Goal: Task Accomplishment & Management: Complete application form

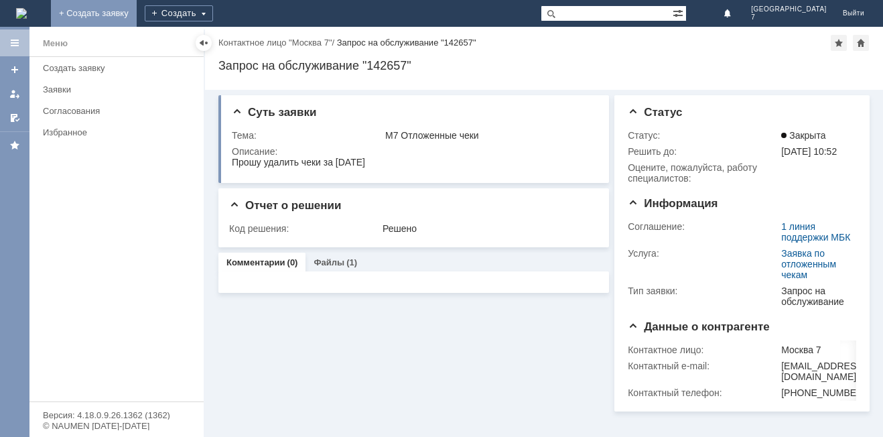
click at [137, 7] on link "+ Создать заявку" at bounding box center [94, 13] width 86 height 27
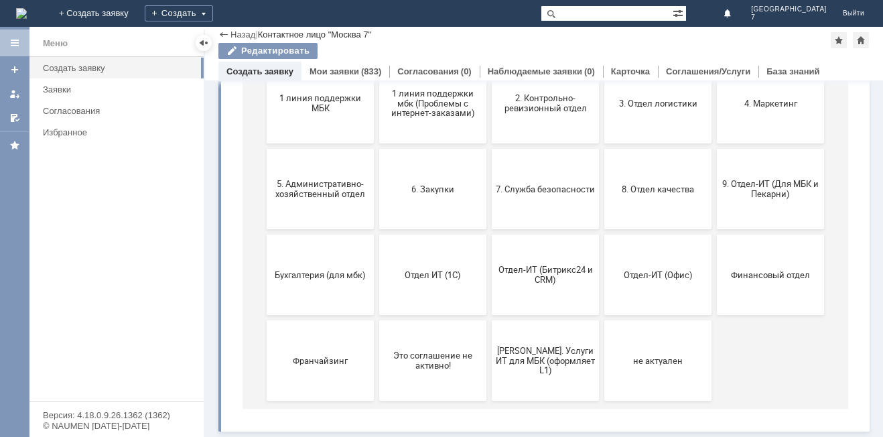
scroll to position [128, 0]
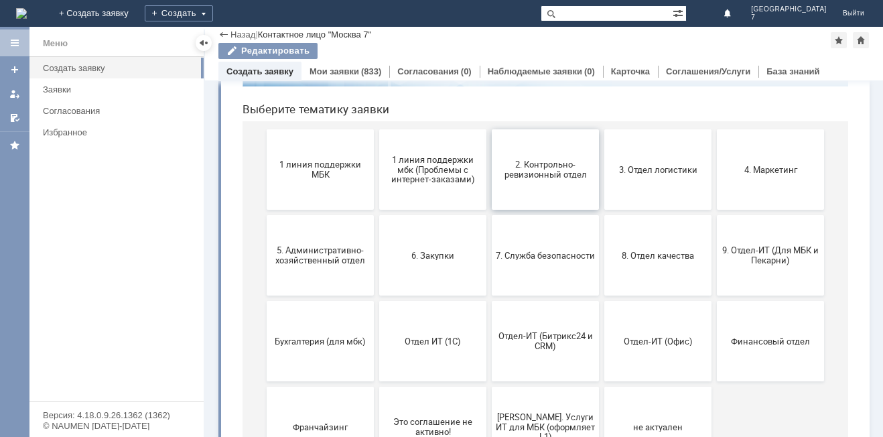
click at [541, 165] on span "2. Контрольно-ревизионный отдел" at bounding box center [545, 169] width 99 height 20
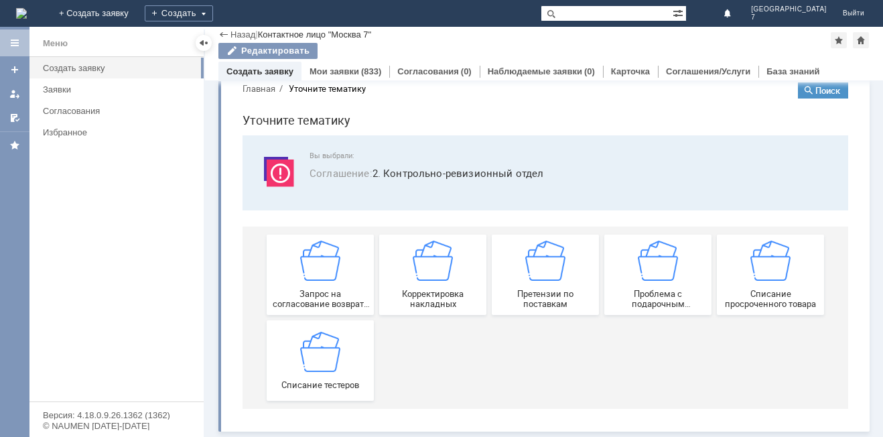
scroll to position [25, 0]
click at [308, 366] on img at bounding box center [320, 351] width 40 height 40
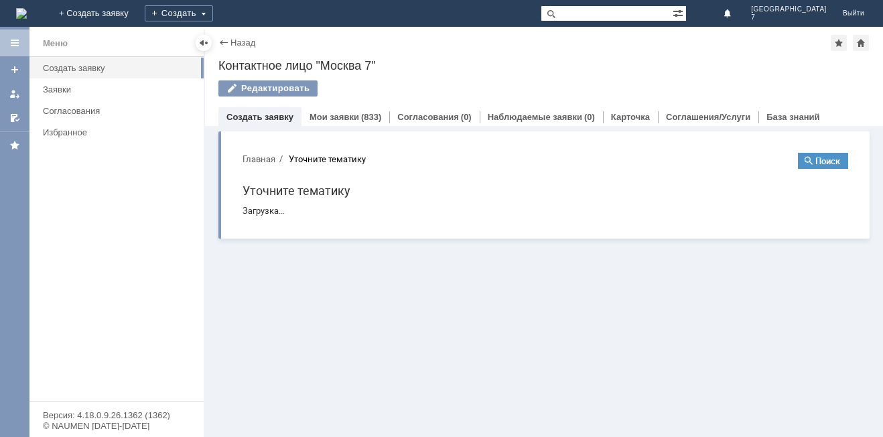
scroll to position [0, 0]
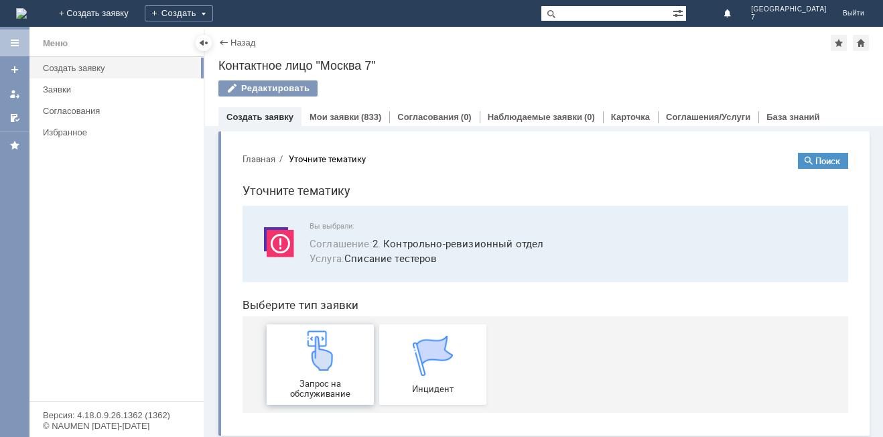
click at [320, 363] on img at bounding box center [320, 350] width 40 height 40
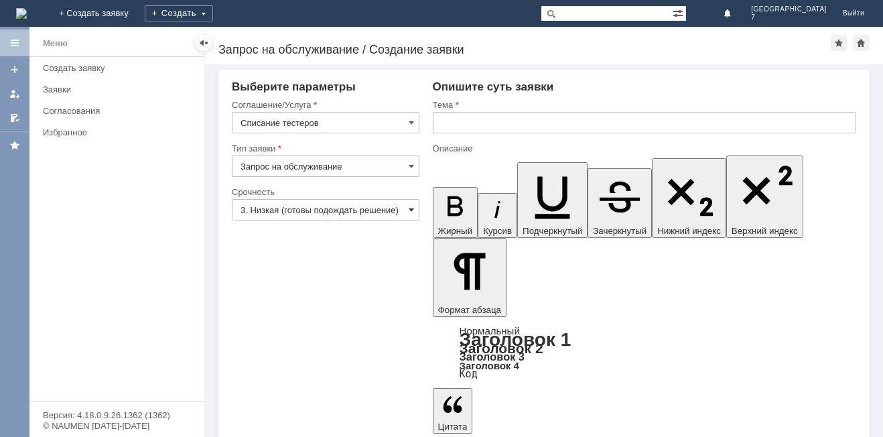
click at [412, 209] on span at bounding box center [411, 209] width 5 height 11
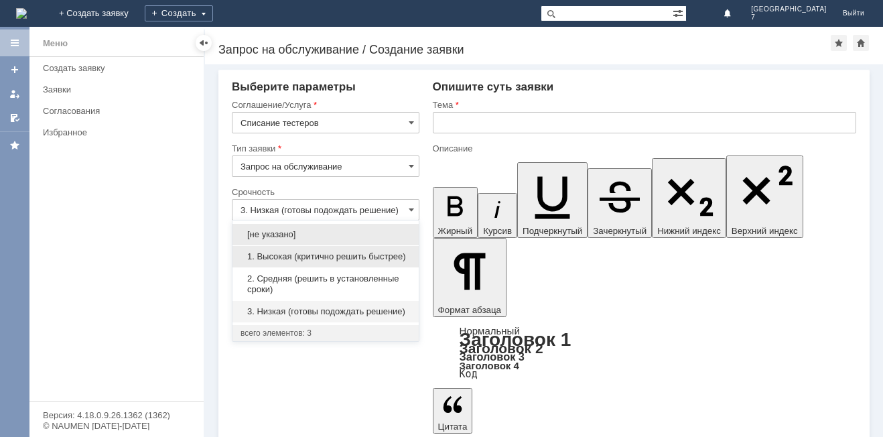
click at [379, 250] on div "1. Высокая (критично решить быстрее)" at bounding box center [325, 256] width 186 height 21
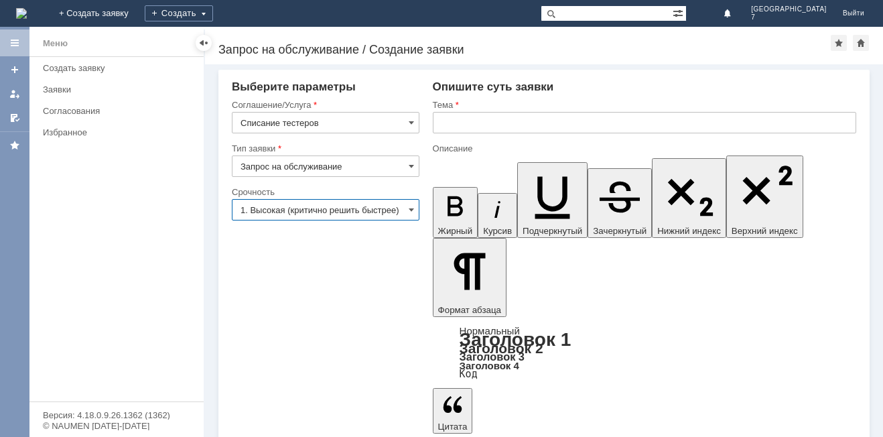
type input "1. Высокая (критично решить быстрее)"
click at [456, 117] on input "text" at bounding box center [644, 122] width 423 height 21
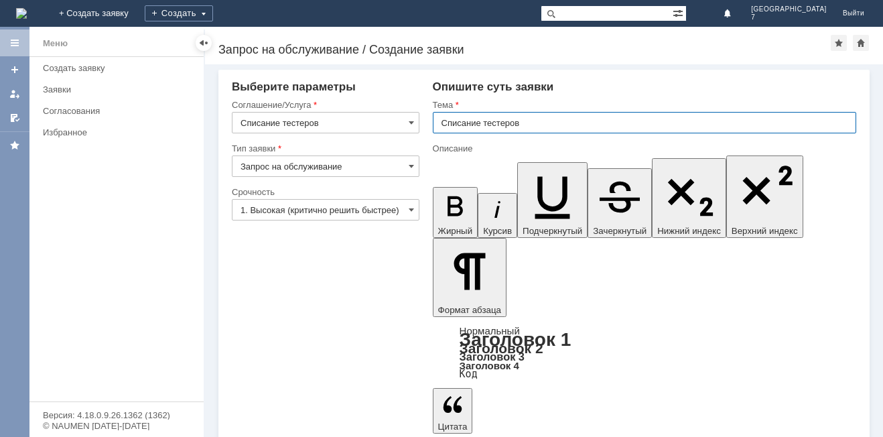
type input "Списание тестеров"
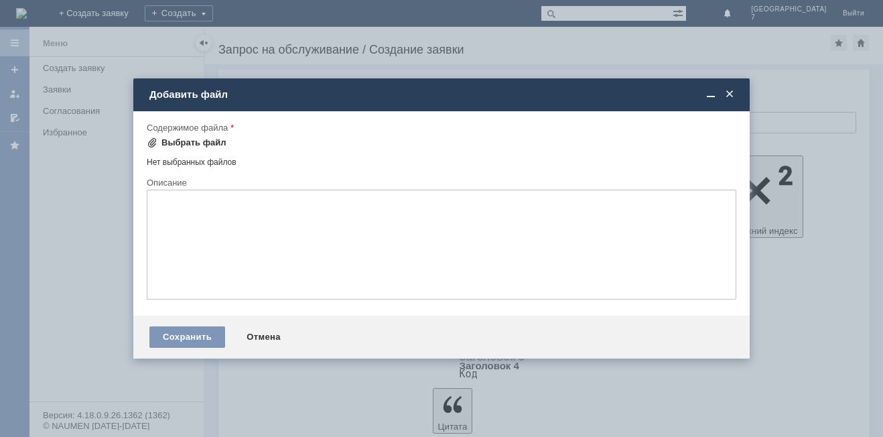
click at [172, 137] on div "Выбрать файл" at bounding box center [187, 143] width 80 height 16
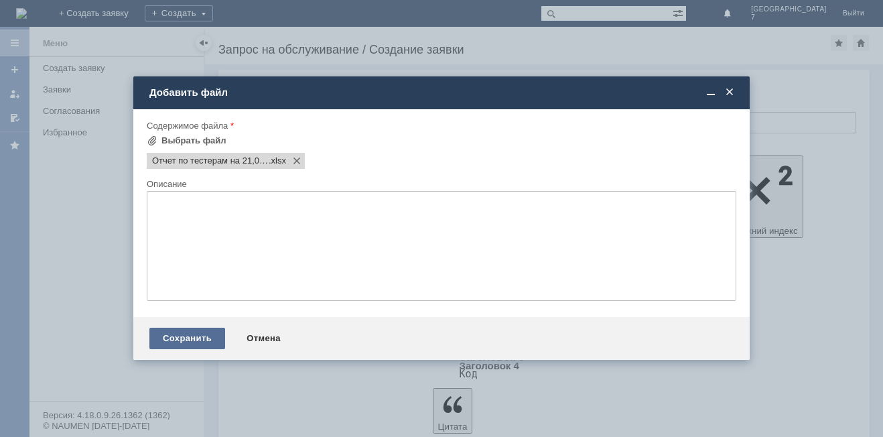
click at [184, 339] on div "Сохранить" at bounding box center [187, 338] width 76 height 21
